Goal: Task Accomplishment & Management: Manage account settings

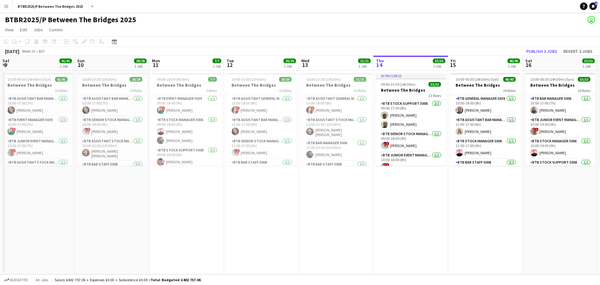
scroll to position [31, 0]
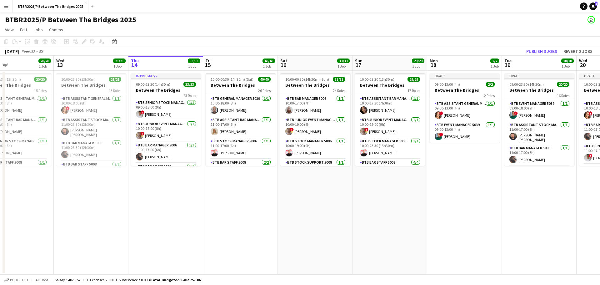
click at [95, 207] on app-calendar-viewport "Sat 9 41/41 1 Job Sun 10 28/28 1 Job Mon 11 7/7 1 Job Tue 12 20/20 1 Job Wed 13…" at bounding box center [300, 165] width 600 height 218
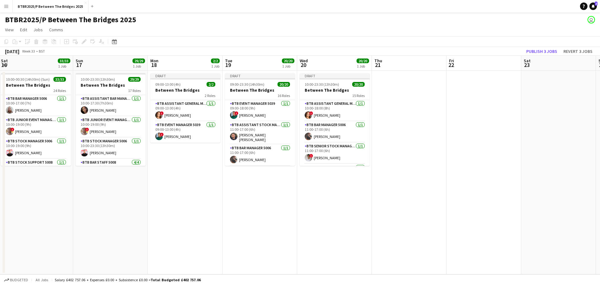
scroll to position [0, 226]
drag, startPoint x: 301, startPoint y: 211, endPoint x: 171, endPoint y: 212, distance: 130.7
click at [171, 212] on app-calendar-viewport "Wed 13 21/21 1 Job Thu 14 33/33 1 Job Fri 15 40/40 1 Job Sat 16 33/33 1 Job Sun…" at bounding box center [300, 165] width 600 height 218
click at [249, 133] on app-card-role "BTB Assistant Stock Manager 5006 [DATE] 11:00-17:00 (6h) [PERSON_NAME] [PERSON_…" at bounding box center [259, 132] width 70 height 23
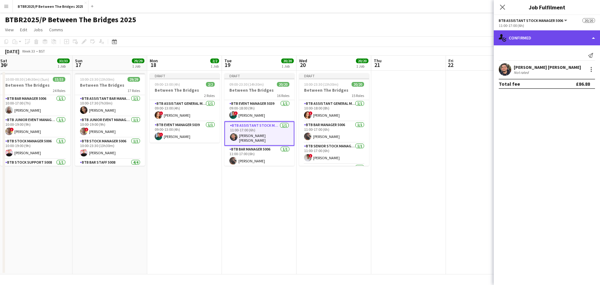
click at [552, 39] on div "single-neutral-actions-check-2 Confirmed" at bounding box center [547, 37] width 106 height 15
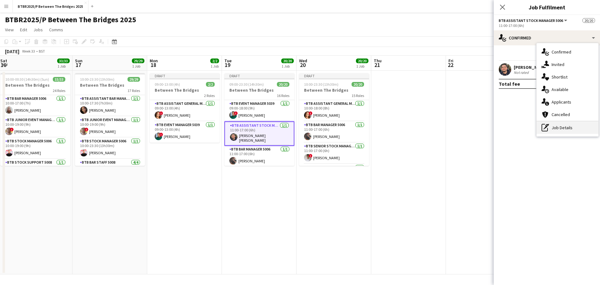
click at [556, 123] on div "pen-write Job Details" at bounding box center [568, 127] width 62 height 13
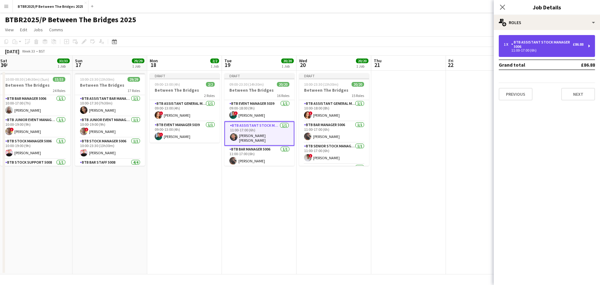
click at [535, 41] on div "BTB Assistant Stock Manager 5006" at bounding box center [542, 44] width 62 height 9
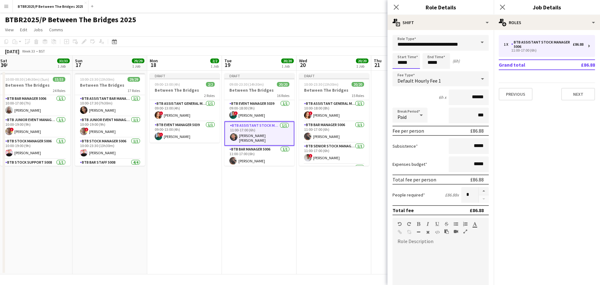
drag, startPoint x: 416, startPoint y: 63, endPoint x: 380, endPoint y: 63, distance: 35.6
click at [380, 63] on body "Menu Boards Boards Boards All jobs Status Workforce Workforce My Workforce Recr…" at bounding box center [300, 142] width 600 height 285
type input "*****"
click at [283, 26] on app-page-menu "View Day view expanded Day view collapsed Month view Date picker Jump to [DATE]…" at bounding box center [300, 30] width 600 height 12
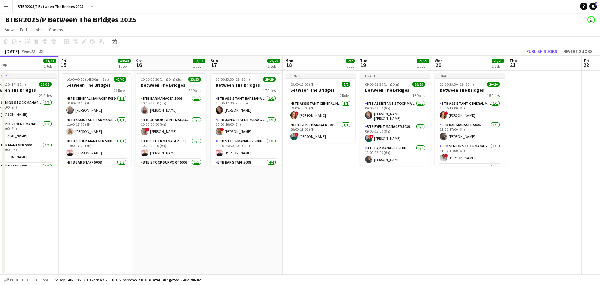
drag, startPoint x: 177, startPoint y: 205, endPoint x: 258, endPoint y: 169, distance: 89.3
click at [310, 203] on app-calendar-viewport "Tue 12 20/20 1 Job Wed 13 21/21 1 Job Thu 14 33/33 1 Job Fri 15 40/40 1 Job Sat…" at bounding box center [300, 165] width 600 height 218
